Goal: Transaction & Acquisition: Book appointment/travel/reservation

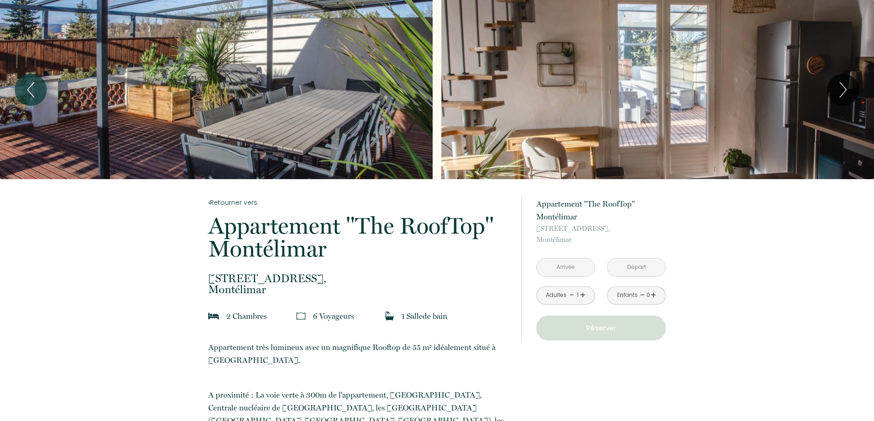
click at [577, 268] on input "text" at bounding box center [565, 268] width 58 height 18
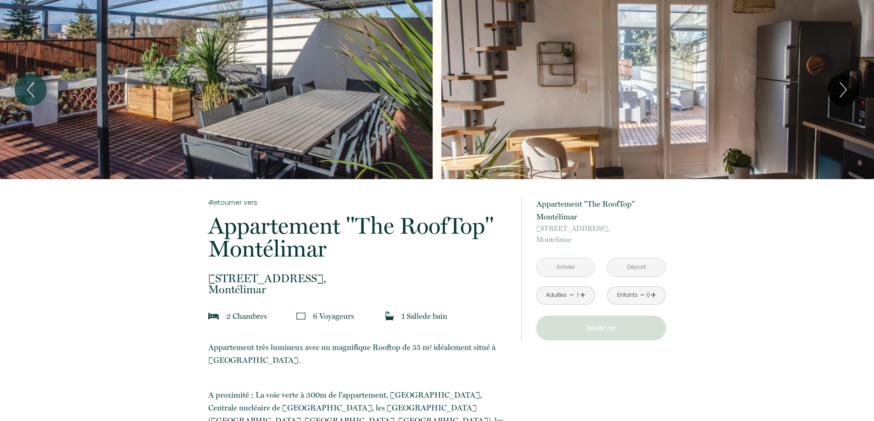
click at [583, 295] on link "+" at bounding box center [583, 295] width 6 height 14
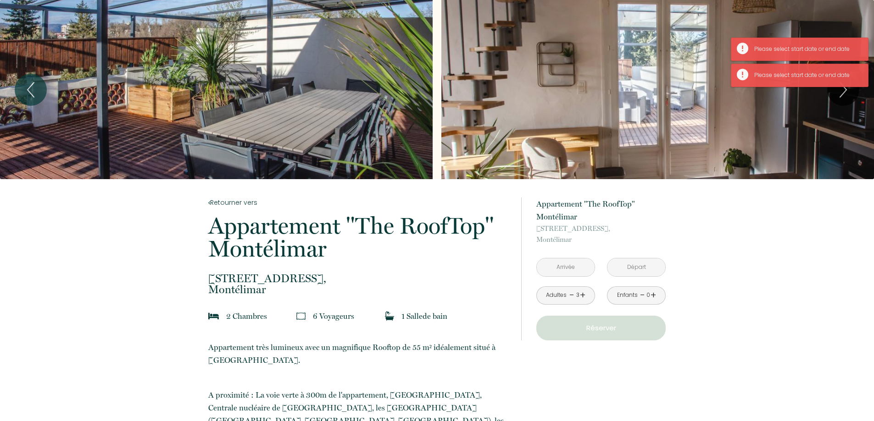
click at [584, 294] on link "+" at bounding box center [583, 295] width 6 height 14
click at [572, 267] on input "text" at bounding box center [565, 268] width 58 height 18
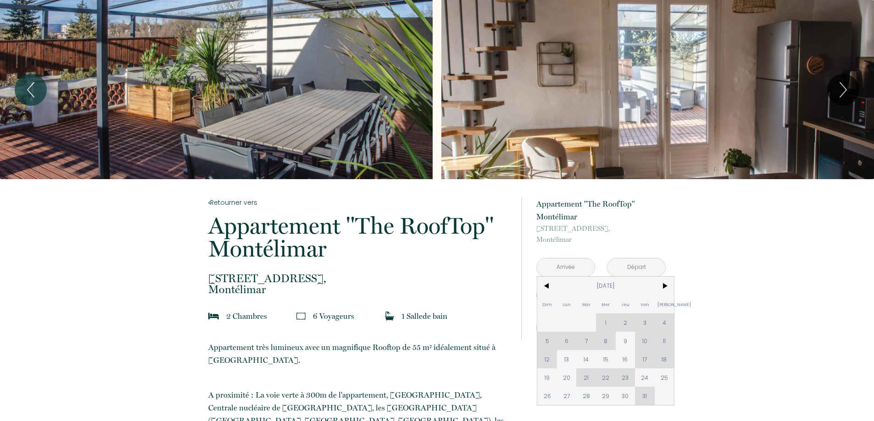
click at [609, 324] on div "Dim Lun Mar Mer Jeu Ven Sam 1 2 3 4 5 6 7 8 9 10 11 12 13 14 15 16 17 18 19 20 …" at bounding box center [605, 341] width 137 height 128
click at [628, 343] on span "9" at bounding box center [625, 341] width 20 height 18
click at [625, 340] on button "Réserver" at bounding box center [600, 328] width 129 height 25
type input "[DATE]"
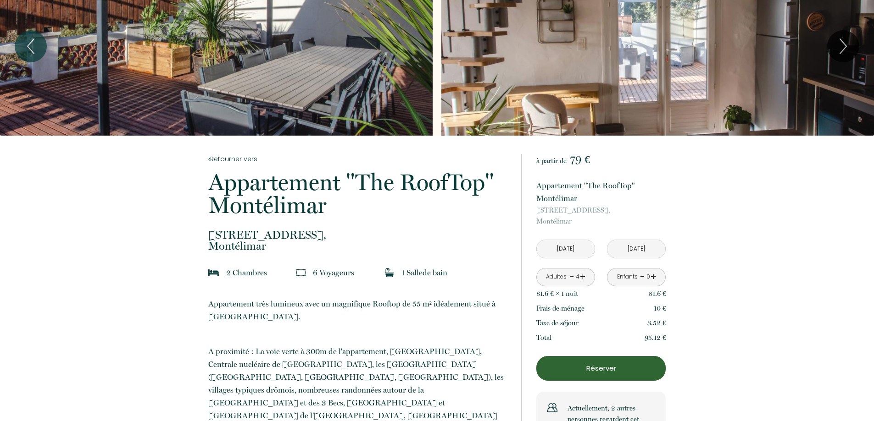
scroll to position [92, 0]
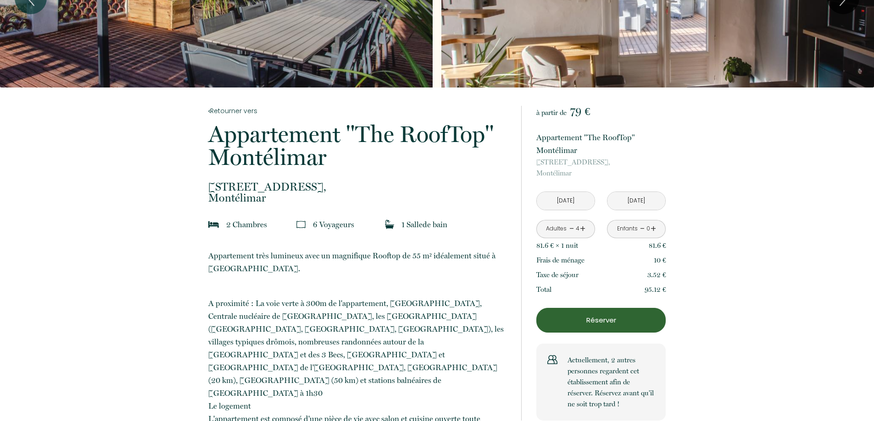
click at [571, 227] on link "-" at bounding box center [571, 229] width 5 height 14
click at [571, 228] on link "-" at bounding box center [571, 229] width 5 height 14
click at [578, 229] on div "1" at bounding box center [577, 229] width 5 height 9
click at [582, 228] on link "+" at bounding box center [583, 229] width 6 height 14
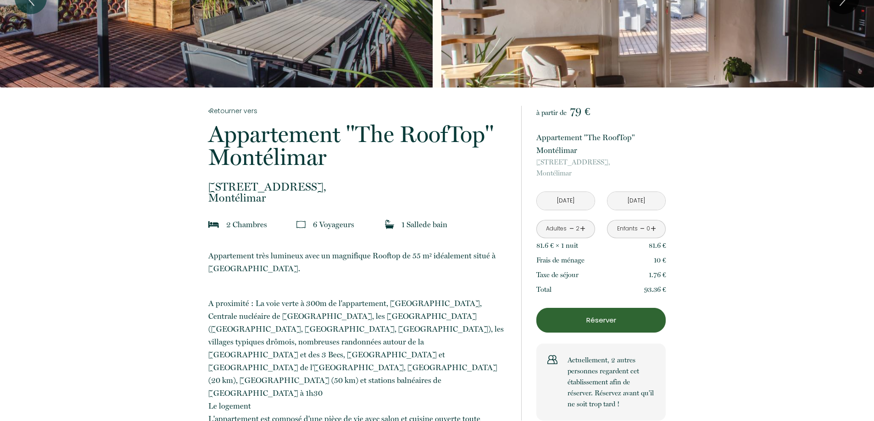
click at [573, 228] on link "-" at bounding box center [571, 229] width 5 height 14
click at [653, 228] on link "+" at bounding box center [653, 229] width 6 height 14
click at [654, 228] on link "+" at bounding box center [653, 229] width 6 height 14
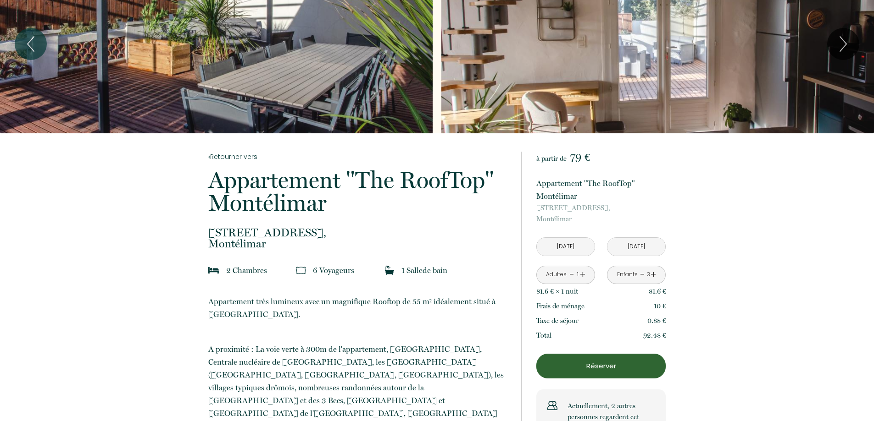
scroll to position [0, 0]
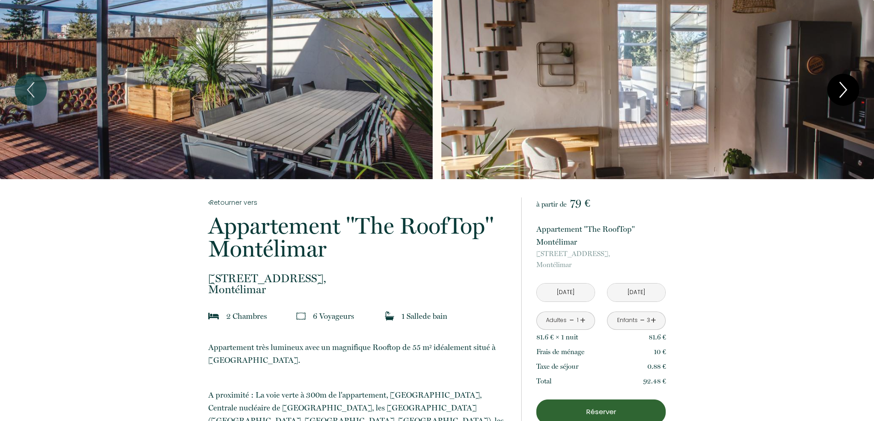
click at [840, 91] on icon "Next" at bounding box center [842, 90] width 19 height 28
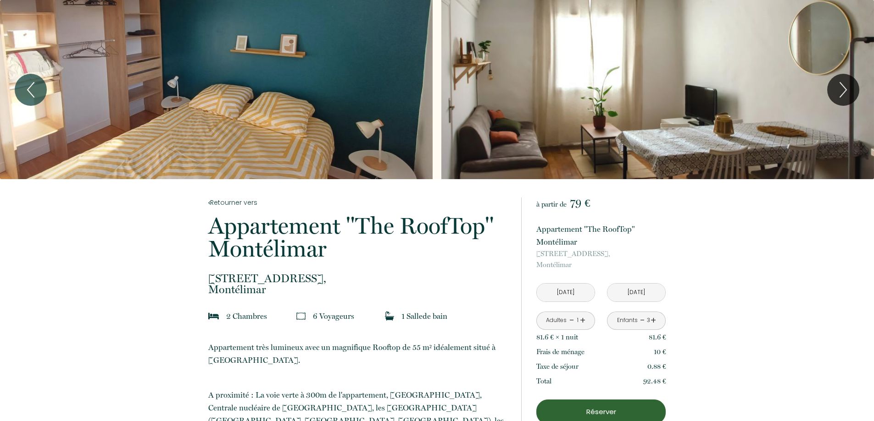
click at [138, 112] on div "Slideshow" at bounding box center [216, 89] width 432 height 179
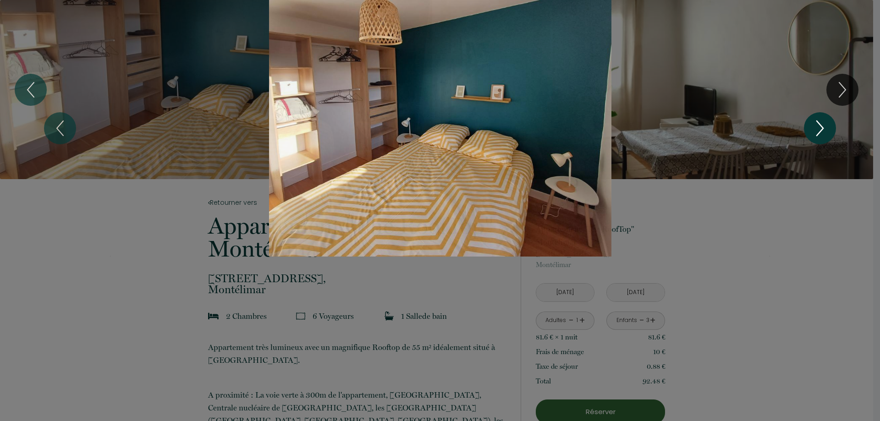
click at [821, 128] on icon "Next" at bounding box center [820, 129] width 19 height 28
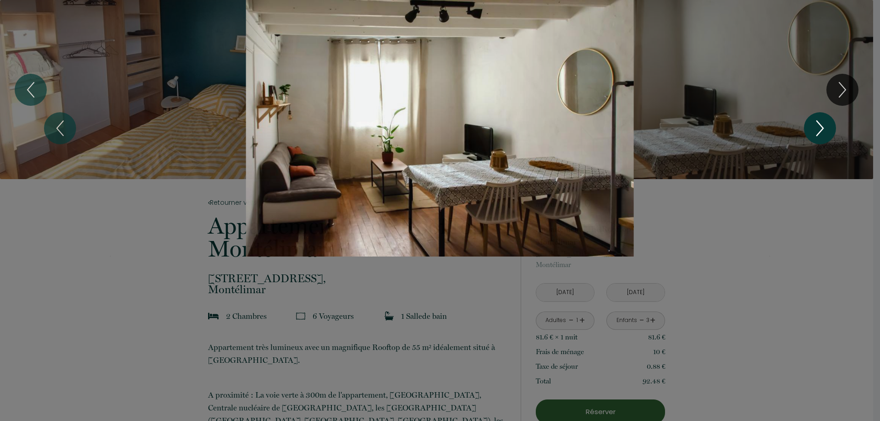
click at [823, 126] on icon "Next" at bounding box center [820, 129] width 19 height 28
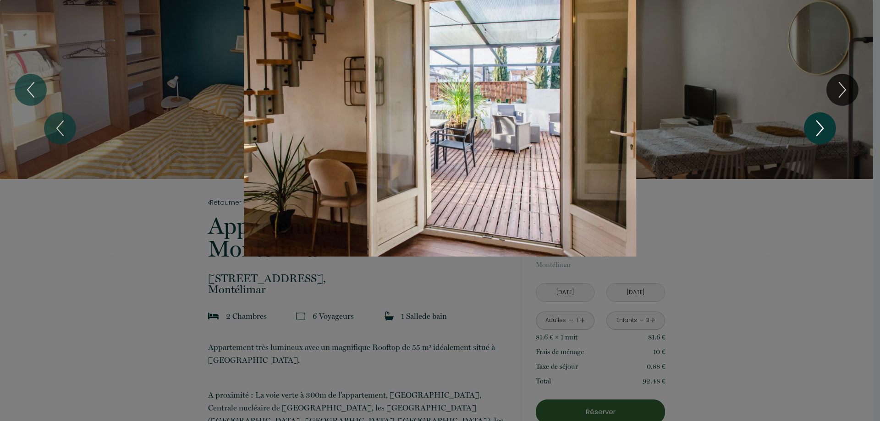
click at [823, 126] on icon "Next" at bounding box center [820, 129] width 19 height 28
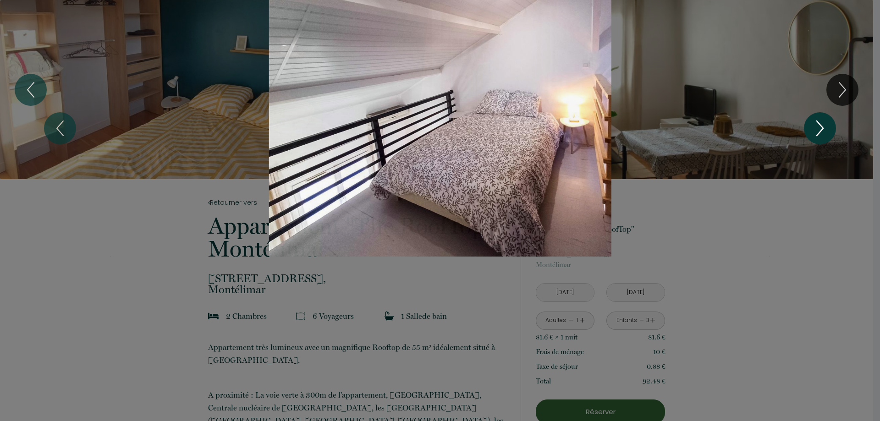
click at [823, 126] on icon "Next" at bounding box center [820, 129] width 19 height 28
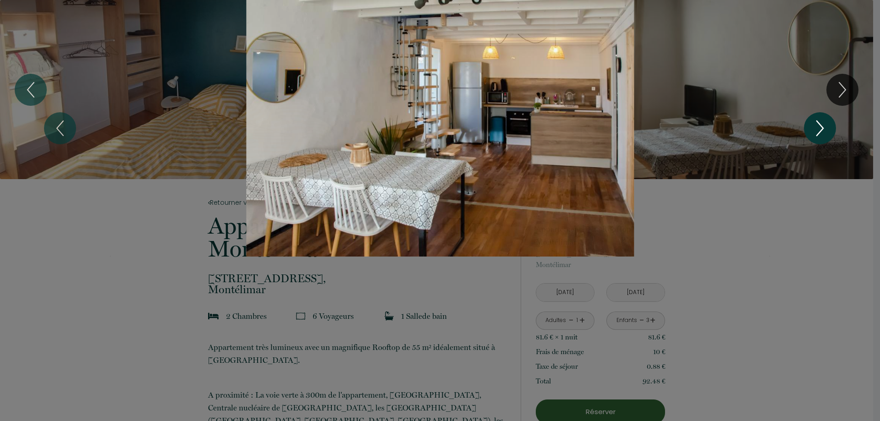
click at [823, 124] on icon "Next" at bounding box center [820, 129] width 19 height 28
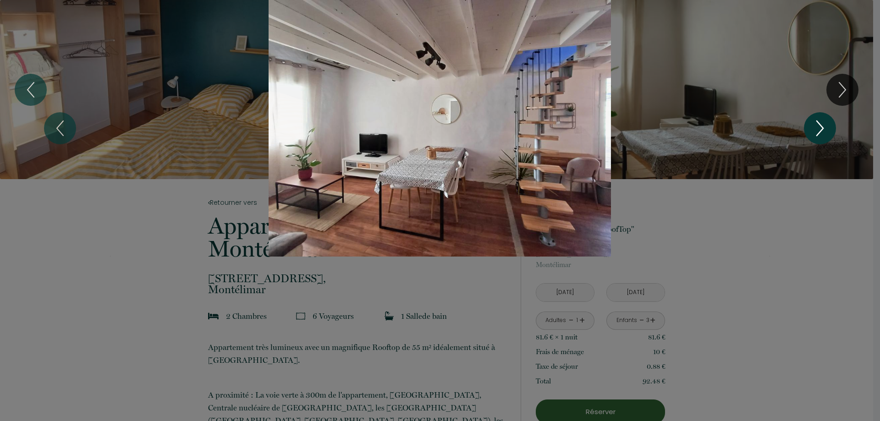
click at [823, 129] on icon "Next" at bounding box center [820, 128] width 6 height 15
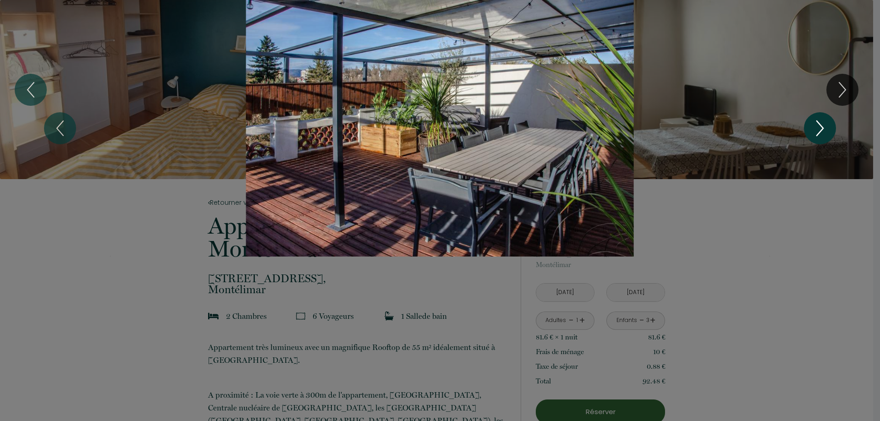
click at [823, 128] on icon "Next" at bounding box center [820, 128] width 6 height 15
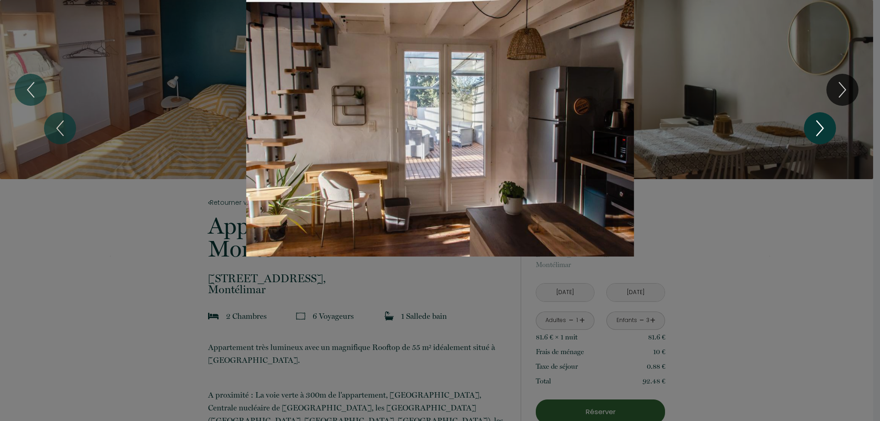
click at [823, 128] on icon "Next" at bounding box center [820, 128] width 6 height 15
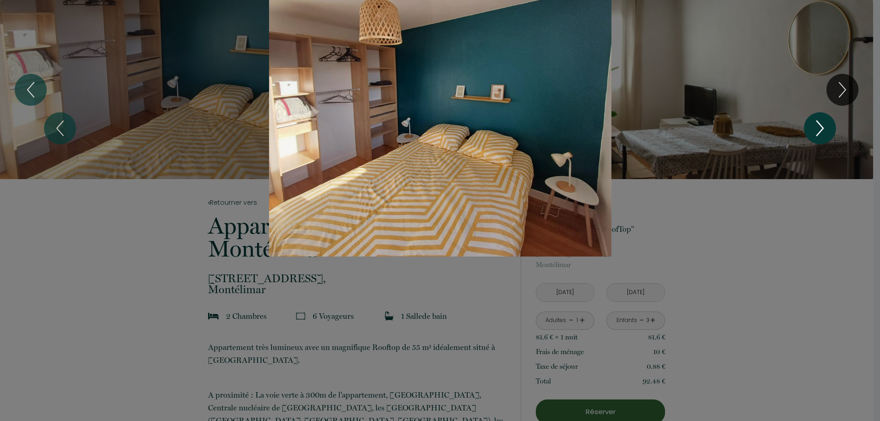
click at [823, 127] on icon "Next" at bounding box center [820, 128] width 6 height 15
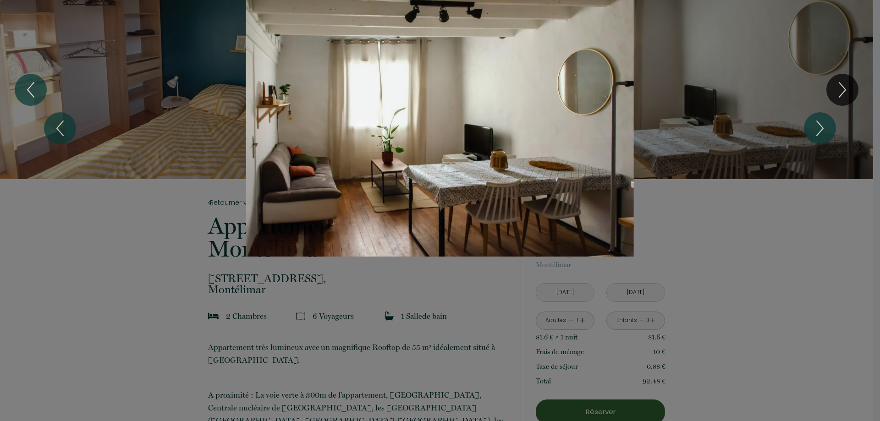
click at [823, 232] on div "1 2 3 4 5 6 7 8" at bounding box center [440, 128] width 880 height 257
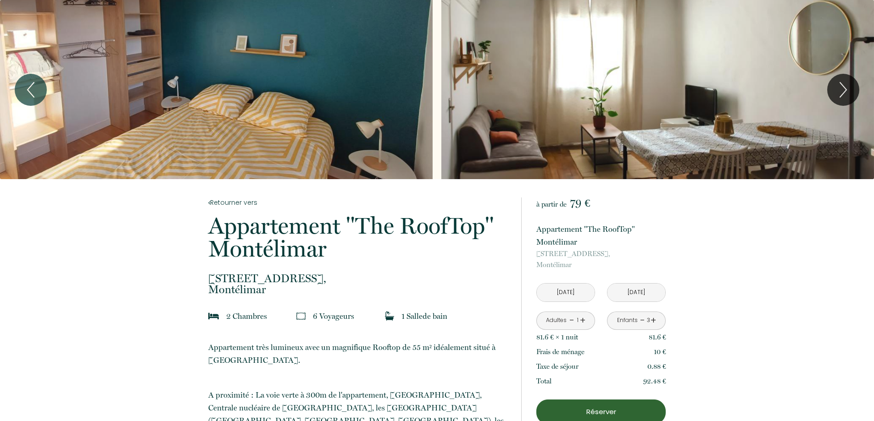
drag, startPoint x: 128, startPoint y: 266, endPoint x: 89, endPoint y: 67, distance: 202.9
